Goal: Find specific fact: Find contact information

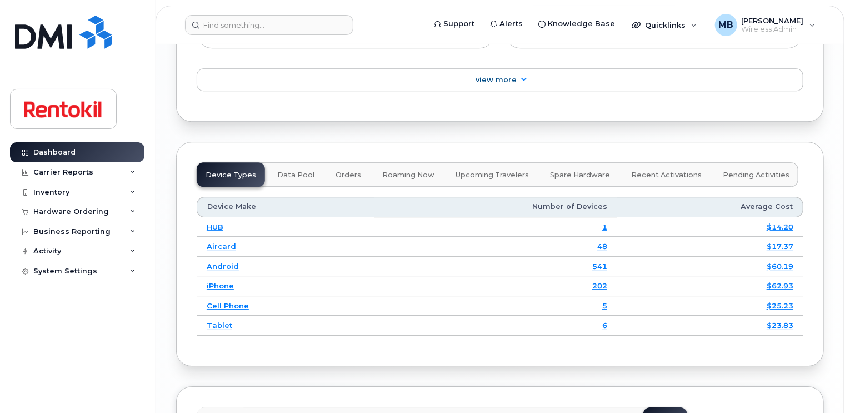
scroll to position [1536, 0]
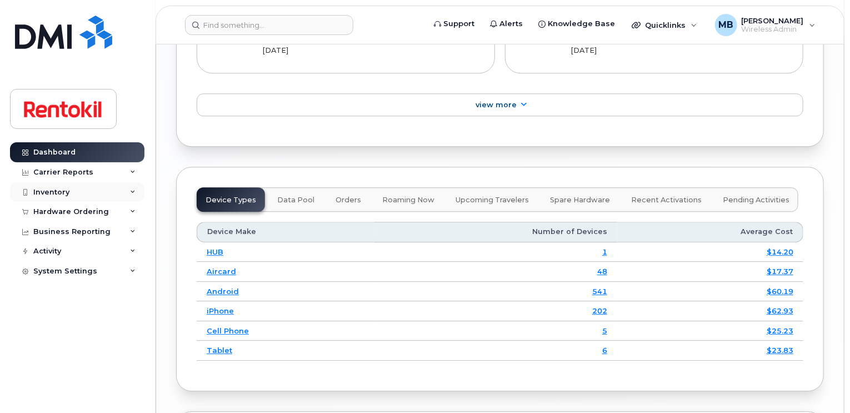
click at [116, 192] on div "Inventory" at bounding box center [77, 192] width 134 height 20
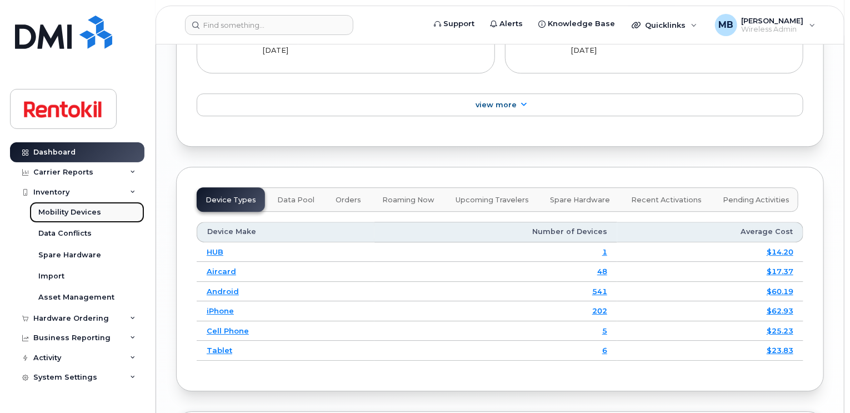
click at [81, 209] on div "Mobility Devices" at bounding box center [69, 212] width 63 height 10
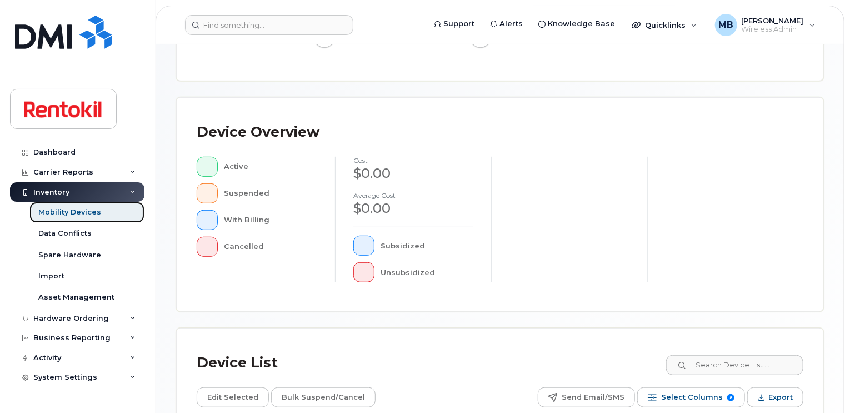
scroll to position [240, 0]
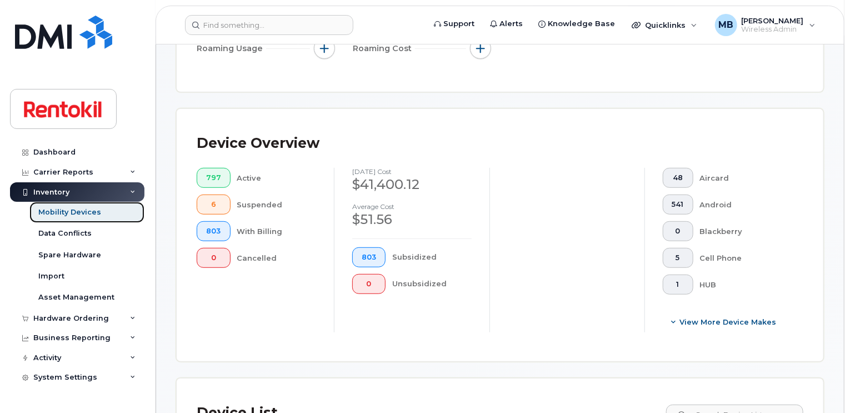
scroll to position [419, 0]
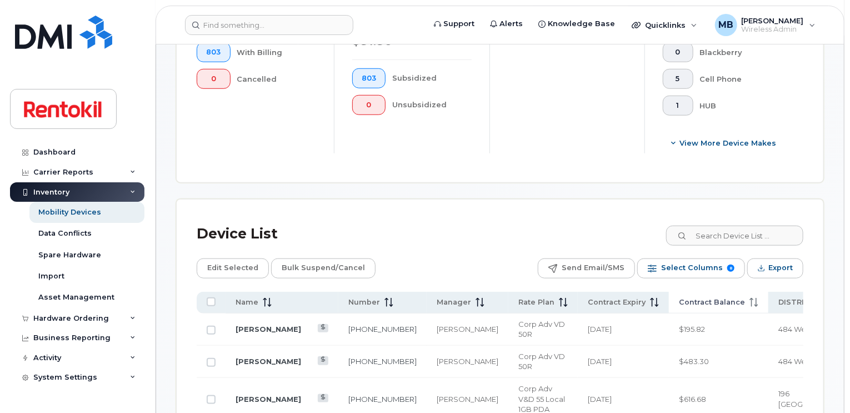
click at [679, 297] on span "Contract Balance" at bounding box center [712, 302] width 66 height 10
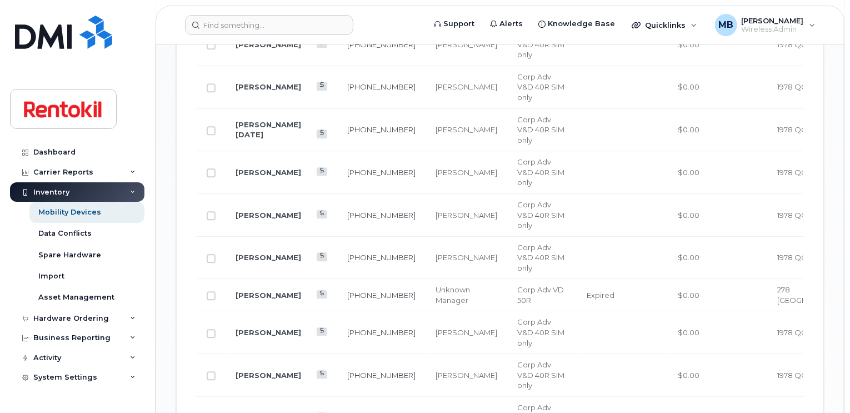
scroll to position [1379, 0]
drag, startPoint x: 333, startPoint y: 332, endPoint x: 298, endPoint y: 320, distance: 37.1
click at [337, 311] on td "[PHONE_NUMBER]" at bounding box center [381, 295] width 88 height 32
copy link "[PHONE_NUMBER]"
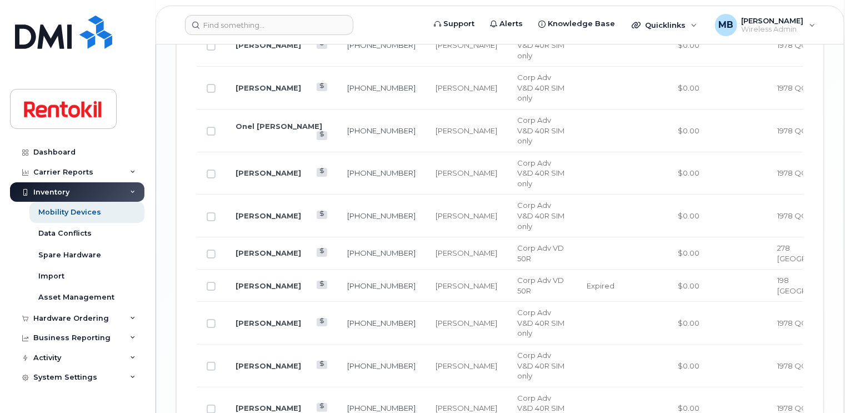
scroll to position [2062, 0]
drag, startPoint x: 318, startPoint y: 330, endPoint x: 301, endPoint y: 321, distance: 19.4
click at [337, 301] on td "[PHONE_NUMBER]" at bounding box center [381, 285] width 88 height 32
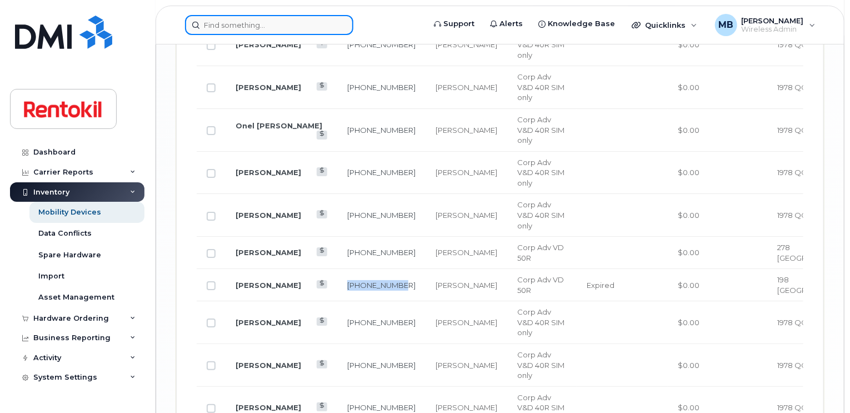
click at [305, 19] on input at bounding box center [269, 25] width 168 height 20
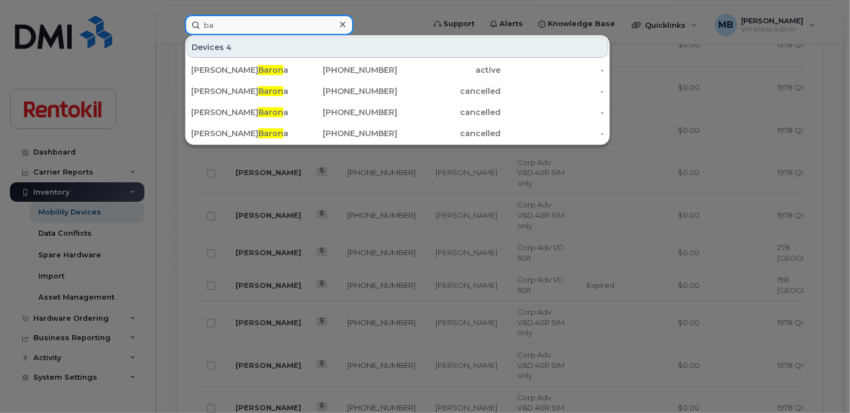
type input "b"
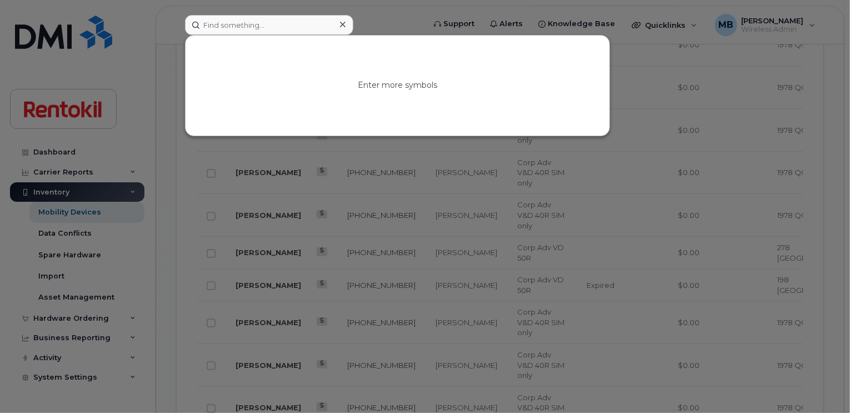
click at [326, 281] on div at bounding box center [425, 206] width 850 height 413
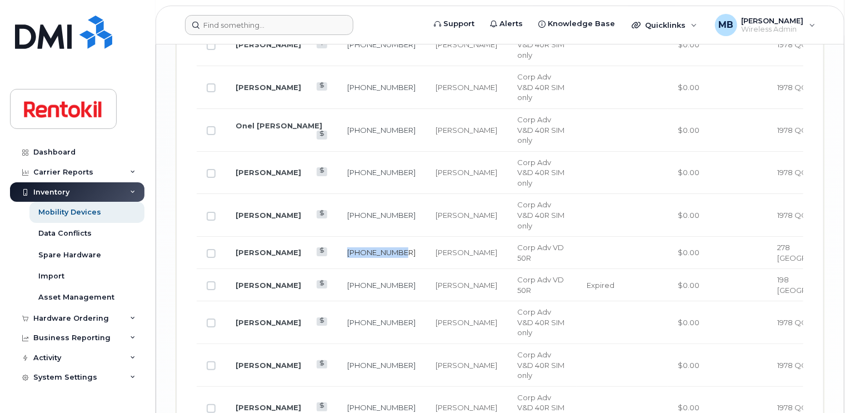
drag, startPoint x: 323, startPoint y: 300, endPoint x: 302, endPoint y: 290, distance: 23.3
click at [337, 269] on td "[PHONE_NUMBER]" at bounding box center [381, 253] width 88 height 32
copy link "[PHONE_NUMBER]"
drag, startPoint x: 338, startPoint y: 331, endPoint x: 302, endPoint y: 323, distance: 37.6
click at [337, 301] on td "[PHONE_NUMBER]" at bounding box center [381, 285] width 88 height 32
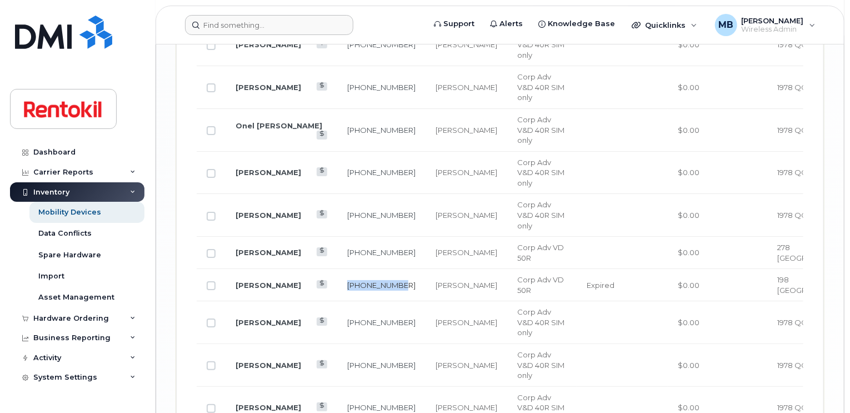
copy link "[PHONE_NUMBER]"
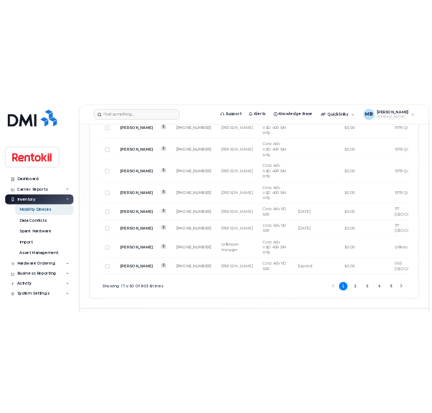
scroll to position [2440, 0]
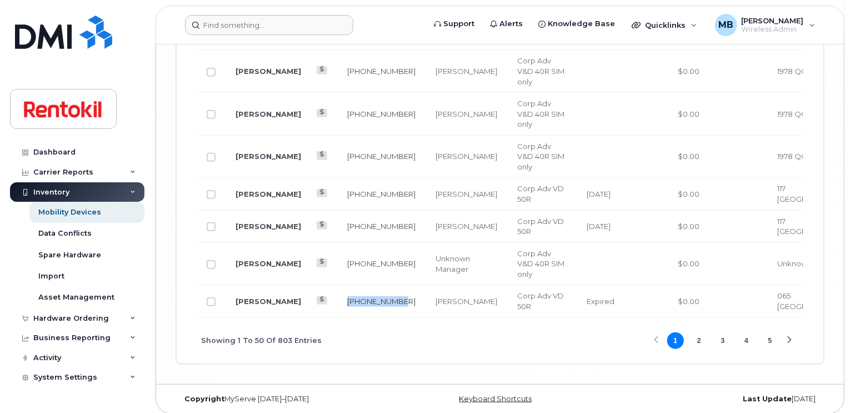
drag, startPoint x: 320, startPoint y: 350, endPoint x: 302, endPoint y: 341, distance: 20.1
click at [337, 317] on td "[PHONE_NUMBER]" at bounding box center [381, 301] width 88 height 32
copy link "[PHONE_NUMBER]"
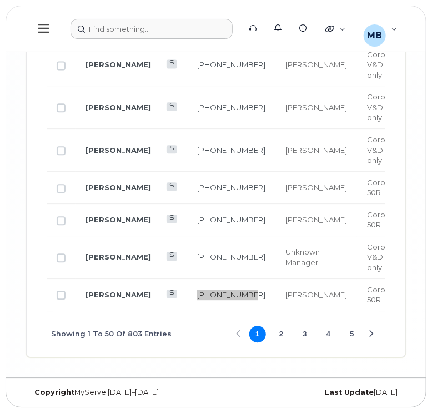
scroll to position [2800, 0]
click at [187, 307] on td "[PHONE_NUMBER]" at bounding box center [231, 295] width 88 height 32
drag, startPoint x: 175, startPoint y: 303, endPoint x: 150, endPoint y: 292, distance: 27.9
click at [187, 292] on td "[PHONE_NUMBER]" at bounding box center [231, 295] width 88 height 32
copy link "[PHONE_NUMBER]"
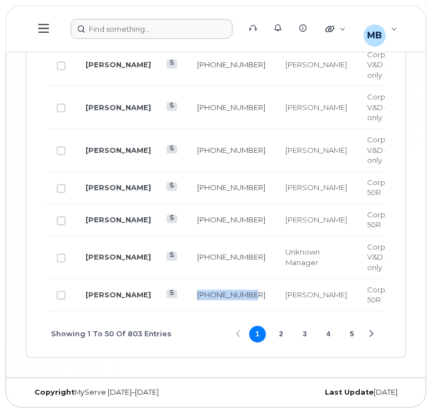
click at [280, 342] on button "2" at bounding box center [281, 333] width 17 height 17
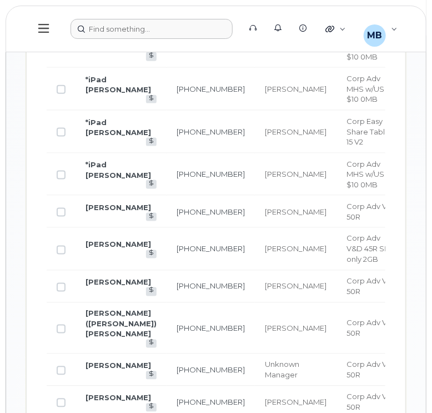
scroll to position [1391, 0]
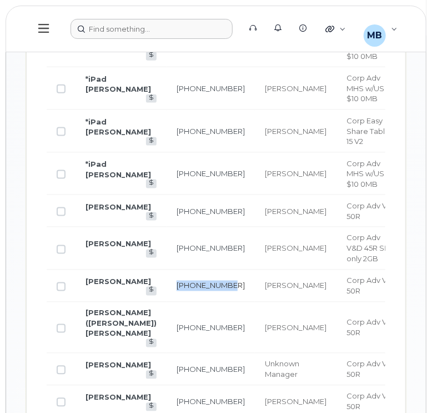
drag, startPoint x: 177, startPoint y: 303, endPoint x: 158, endPoint y: 297, distance: 19.5
click at [167, 297] on td "[PHONE_NUMBER]" at bounding box center [211, 286] width 88 height 32
copy link "[PHONE_NUMBER]"
drag, startPoint x: 184, startPoint y: 343, endPoint x: 157, endPoint y: 331, distance: 28.9
click at [167, 331] on td "[PHONE_NUMBER]" at bounding box center [211, 327] width 88 height 51
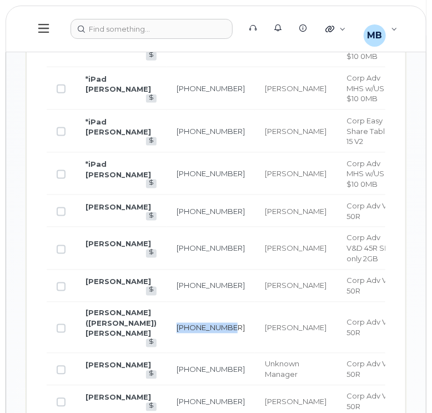
copy link "[PHONE_NUMBER]"
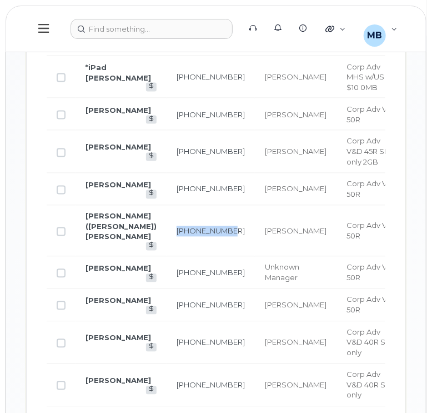
scroll to position [1488, 0]
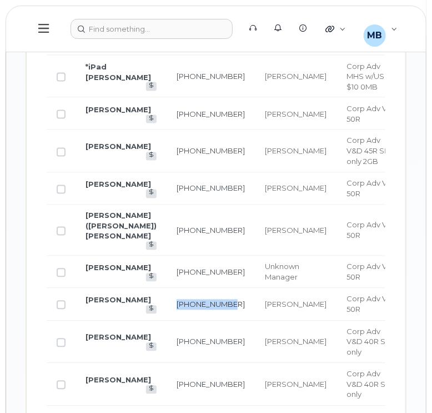
drag, startPoint x: 178, startPoint y: 313, endPoint x: 158, endPoint y: 303, distance: 21.9
click at [167, 303] on td "[PHONE_NUMBER]" at bounding box center [211, 304] width 88 height 32
copy link "[PHONE_NUMBER]"
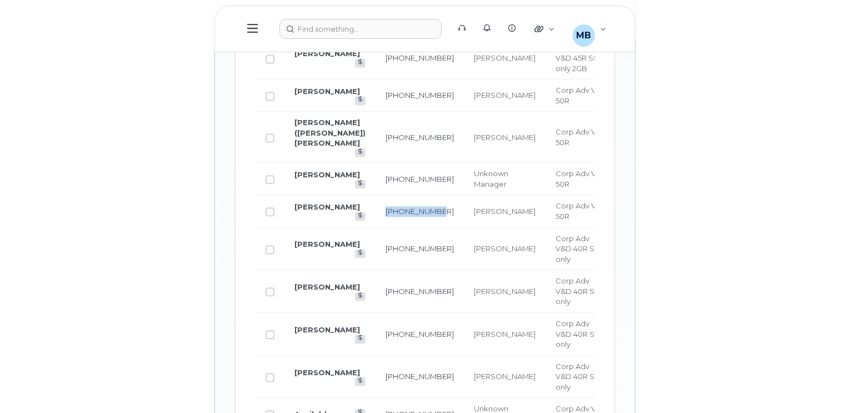
scroll to position [1581, 0]
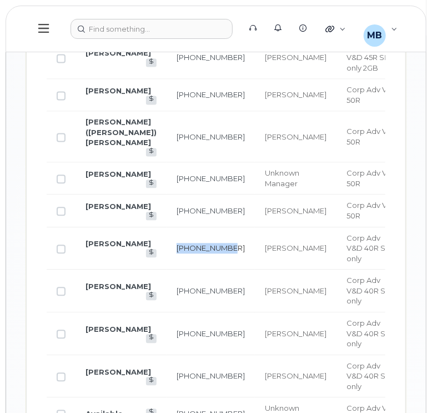
drag, startPoint x: 179, startPoint y: 258, endPoint x: 157, endPoint y: 247, distance: 24.6
click at [167, 247] on td "[PHONE_NUMBER]" at bounding box center [211, 249] width 88 height 43
copy link "[PHONE_NUMBER]"
